Goal: Find specific page/section: Find specific page/section

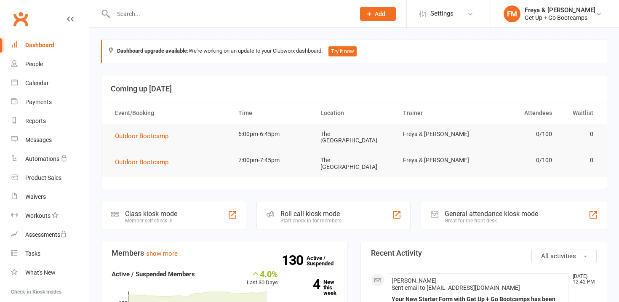
click at [210, 16] on input "text" at bounding box center [230, 14] width 238 height 12
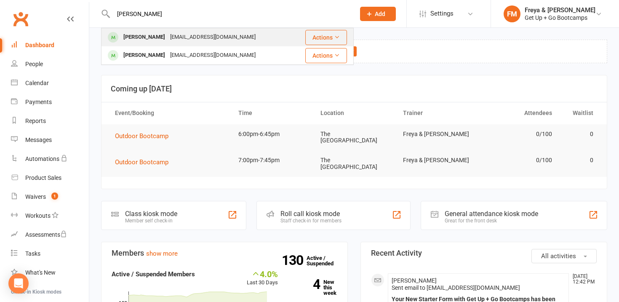
type input "rachel"
click at [201, 38] on div "rachellouiseatwell@yahoo.co.uk" at bounding box center [213, 37] width 91 height 12
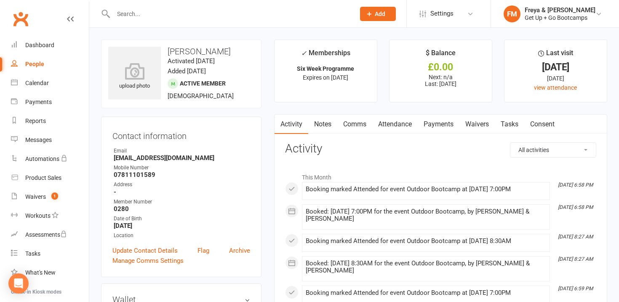
scroll to position [64, 0]
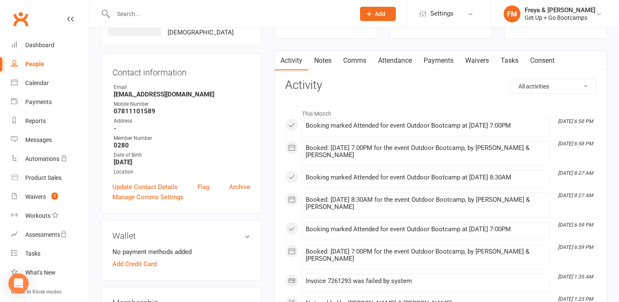
click at [465, 59] on link "Waivers" at bounding box center [477, 60] width 35 height 19
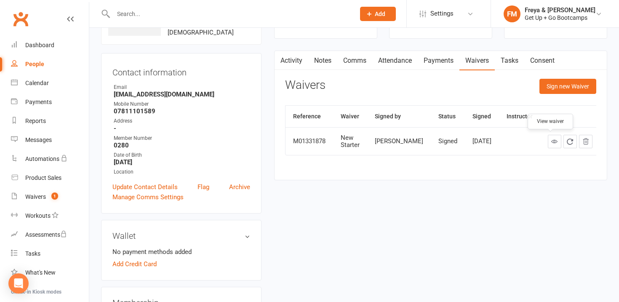
click at [554, 143] on link at bounding box center [554, 141] width 13 height 13
click at [327, 64] on link "Notes" at bounding box center [322, 60] width 29 height 19
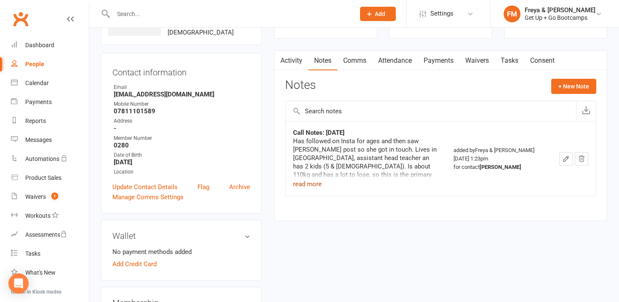
click at [308, 185] on button "read more" at bounding box center [307, 184] width 29 height 10
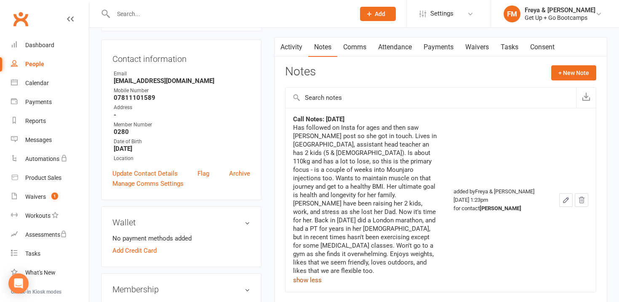
scroll to position [99, 0]
